Goal: Transaction & Acquisition: Book appointment/travel/reservation

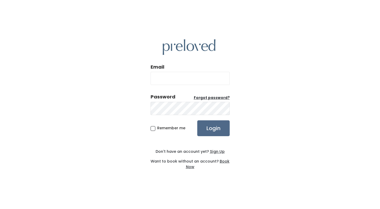
type input "[EMAIL_ADDRESS][DOMAIN_NAME]"
click at [157, 129] on span "Remember me" at bounding box center [171, 127] width 28 height 5
click at [157, 129] on input "Remember me" at bounding box center [158, 126] width 3 height 3
checkbox input "true"
click at [204, 129] on input "Login" at bounding box center [213, 128] width 32 height 16
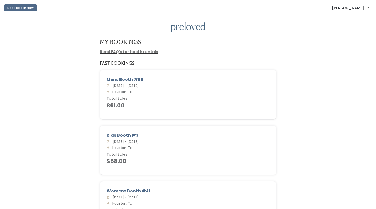
click at [146, 53] on link "Read FAQ's for booth rentals" at bounding box center [129, 51] width 58 height 5
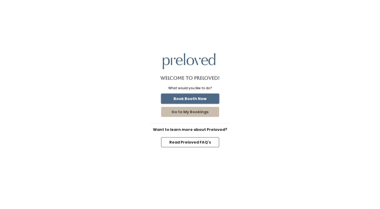
click at [186, 98] on button "Book Booth Now" at bounding box center [190, 99] width 58 height 10
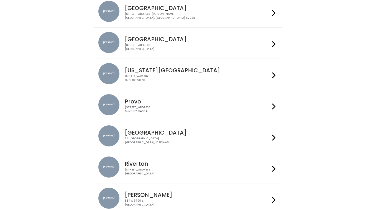
scroll to position [88, 0]
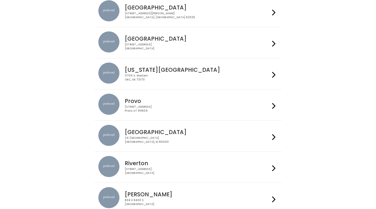
click at [168, 48] on div "3903 N Braeswood Blvd Houston, TX 77025" at bounding box center [197, 47] width 145 height 8
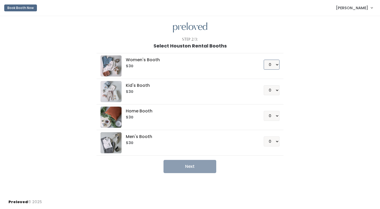
click at [278, 64] on select "0 1 2 3 4" at bounding box center [272, 65] width 16 height 10
select select "1"
click at [264, 60] on select "0 1 2 3 4" at bounding box center [272, 65] width 16 height 10
click at [277, 138] on select "0 1 2 3 4" at bounding box center [272, 141] width 16 height 10
click at [276, 116] on select "0 1 2 3 4" at bounding box center [272, 116] width 16 height 10
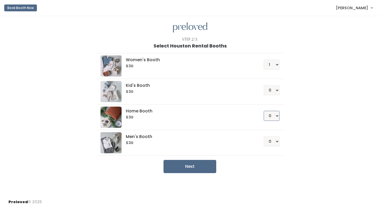
select select "1"
click at [264, 111] on select "0 1 2 3 4" at bounding box center [272, 116] width 16 height 10
click at [186, 168] on button "Next" at bounding box center [189, 166] width 53 height 13
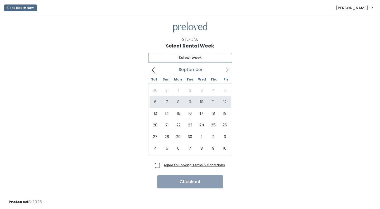
type input "[DATE] to [DATE]"
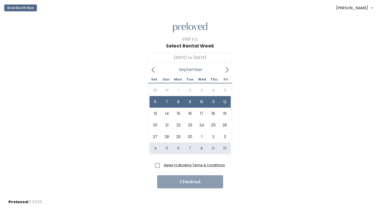
click at [162, 163] on span "Agree to Booking Terms & Conditions" at bounding box center [193, 164] width 63 height 5
click at [162, 163] on input "Agree to Booking Terms & Conditions" at bounding box center [163, 163] width 3 height 3
checkbox input "true"
click at [178, 183] on button "Checkout" at bounding box center [190, 181] width 66 height 13
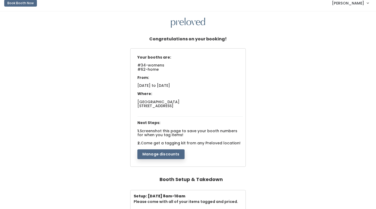
scroll to position [5, 0]
click at [172, 153] on button "Manage discounts" at bounding box center [160, 154] width 47 height 10
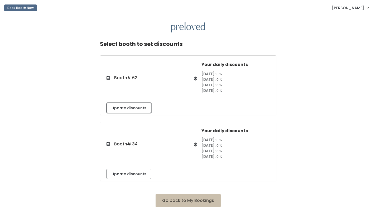
click at [142, 105] on button "Update discounts" at bounding box center [128, 108] width 45 height 10
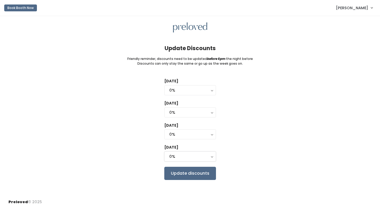
click at [192, 155] on div "0%" at bounding box center [190, 156] width 42 height 6
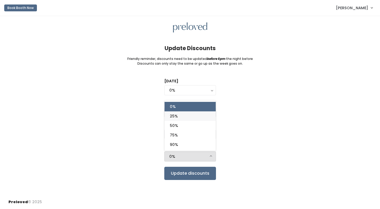
click at [189, 119] on link "25%" at bounding box center [189, 115] width 51 height 9
select select "25%"
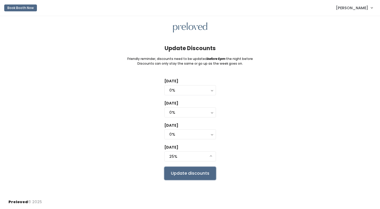
click at [192, 174] on input "Update discounts" at bounding box center [190, 173] width 52 height 13
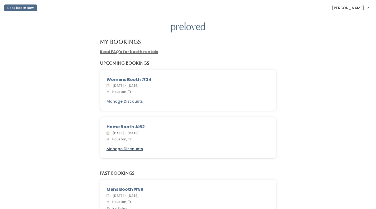
click at [135, 150] on u "Manage Discounts" at bounding box center [124, 148] width 36 height 5
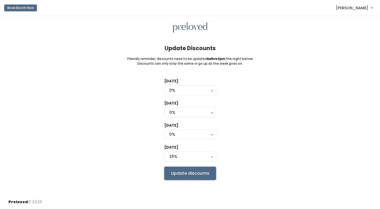
click at [179, 171] on input "Update discounts" at bounding box center [190, 173] width 52 height 13
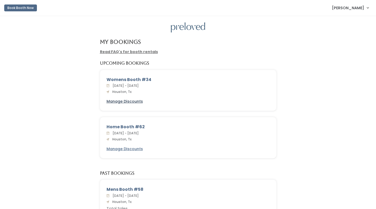
click at [128, 101] on u "Manage Discounts" at bounding box center [124, 101] width 36 height 5
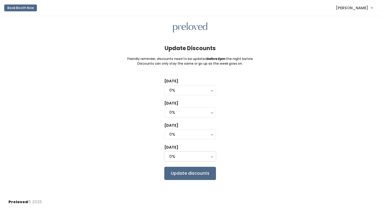
click at [177, 155] on div "0%" at bounding box center [190, 156] width 42 height 6
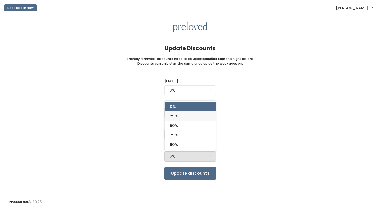
click at [179, 118] on link "25%" at bounding box center [189, 115] width 51 height 9
select select "25%"
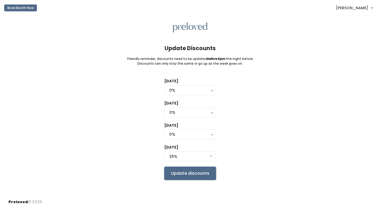
click at [182, 173] on input "Update discounts" at bounding box center [190, 173] width 52 height 13
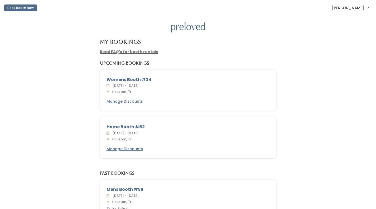
click at [133, 53] on link "Read FAQ's for booth rentals" at bounding box center [129, 51] width 58 height 5
click at [314, 110] on div "Womens Booth #34 [DATE] - [DATE] [GEOGRAPHIC_DATA], Tx Manage Discounts" at bounding box center [187, 93] width 365 height 47
click at [367, 9] on link "[PERSON_NAME]" at bounding box center [350, 7] width 47 height 11
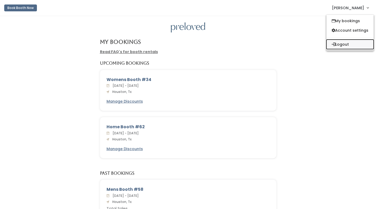
click at [348, 45] on button "Logout" at bounding box center [349, 44] width 47 height 9
